Goal: Task Accomplishment & Management: Manage account settings

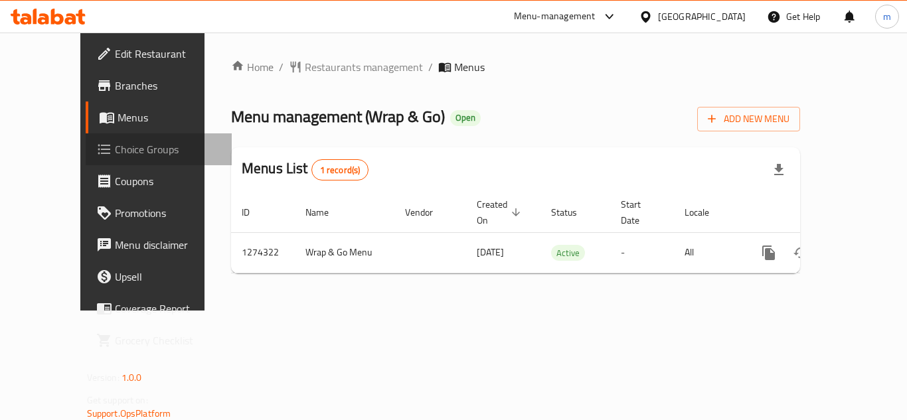
click at [115, 148] on span "Choice Groups" at bounding box center [168, 149] width 106 height 16
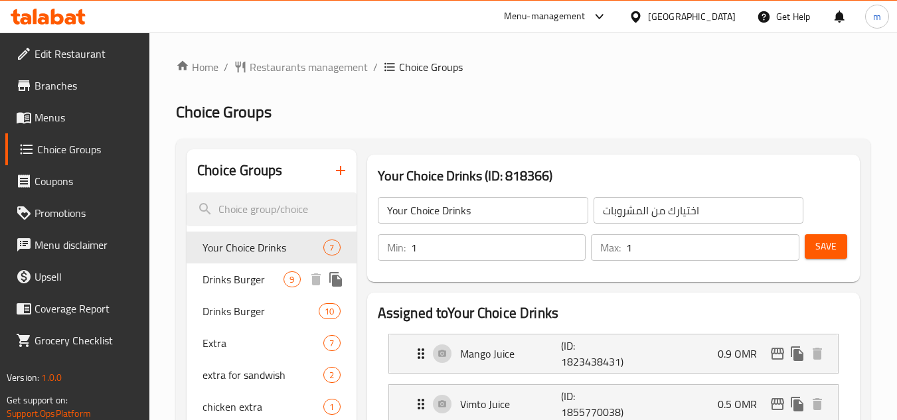
click at [244, 280] on span "Drinks Burger" at bounding box center [242, 279] width 81 height 16
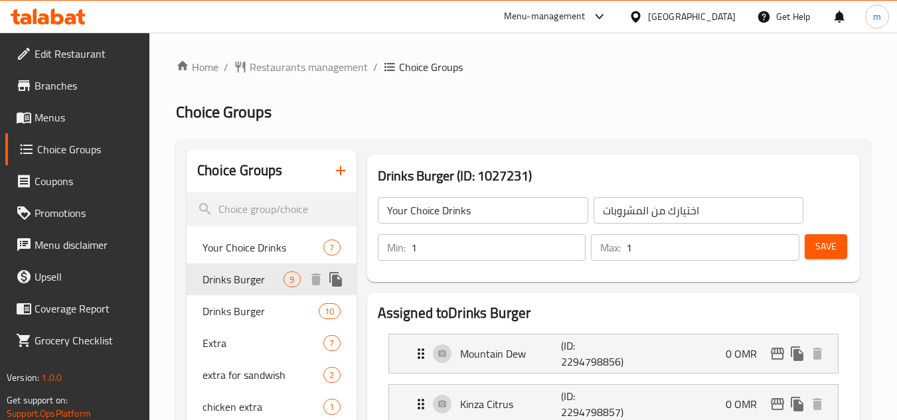
type input "Drinks Burger"
type input "مشروبات البرغر"
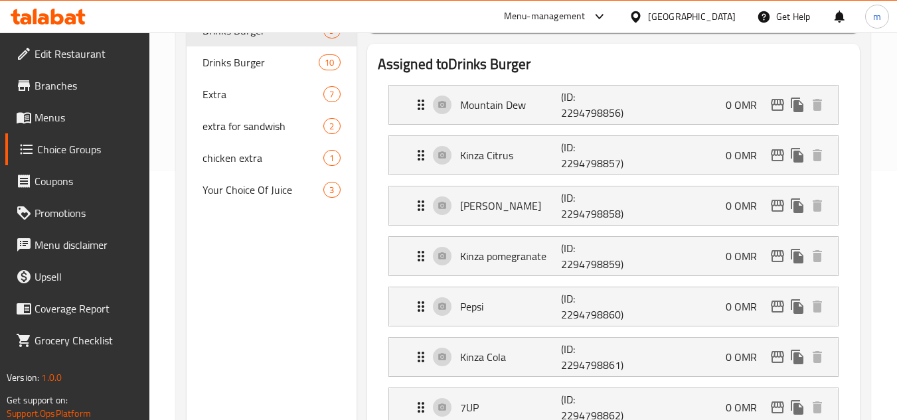
scroll to position [111, 0]
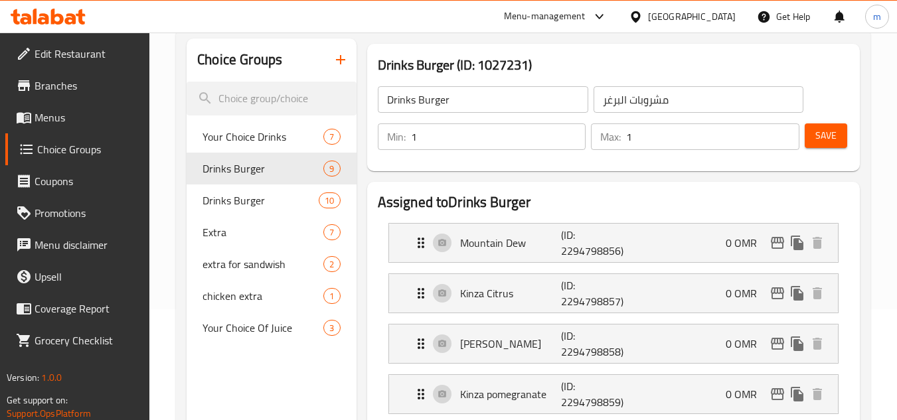
click at [717, 11] on div "[GEOGRAPHIC_DATA]" at bounding box center [692, 16] width 88 height 15
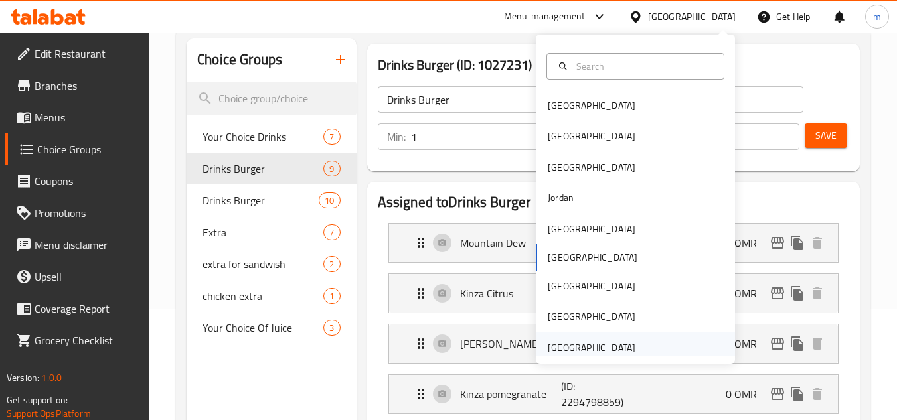
click at [604, 343] on div "[GEOGRAPHIC_DATA]" at bounding box center [591, 347] width 88 height 15
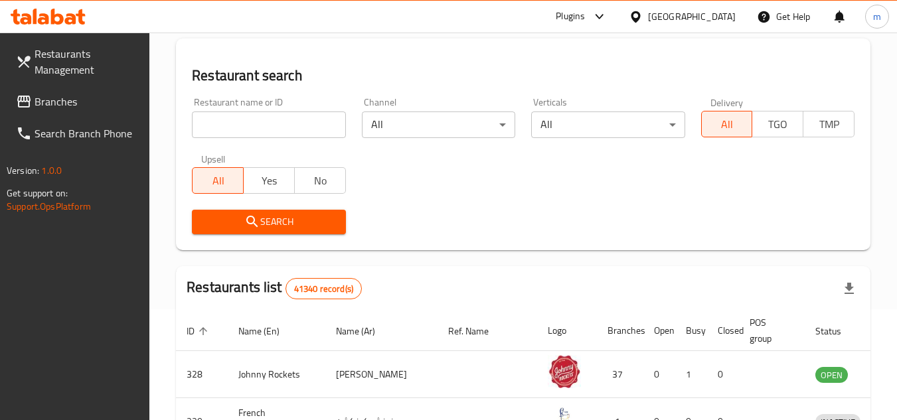
click at [62, 98] on span "Branches" at bounding box center [87, 102] width 105 height 16
